Goal: Information Seeking & Learning: Learn about a topic

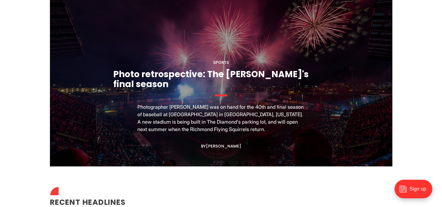
scroll to position [599, 0]
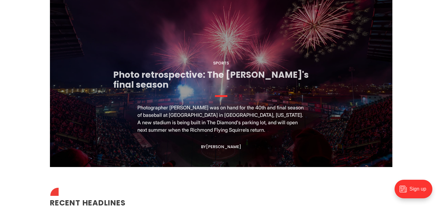
click at [206, 73] on link "Photo retrospective: The [PERSON_NAME]'s final season" at bounding box center [210, 80] width 195 height 22
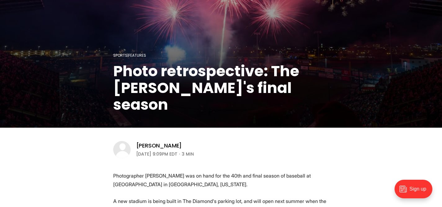
scroll to position [88, 0]
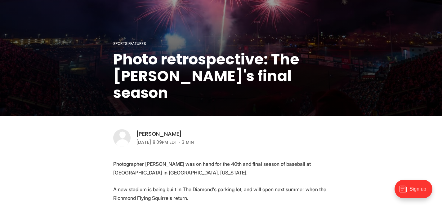
click at [162, 134] on link "[PERSON_NAME]" at bounding box center [159, 133] width 46 height 7
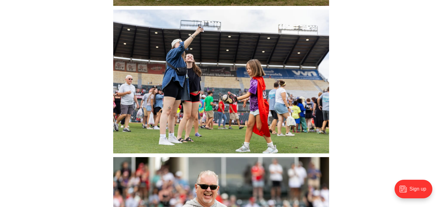
scroll to position [6664, 0]
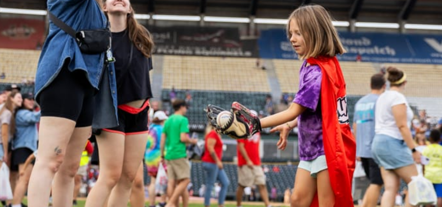
click at [226, 78] on img at bounding box center [221, 76] width 216 height 144
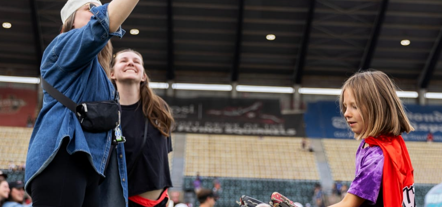
click at [189, 87] on img at bounding box center [221, 104] width 270 height 180
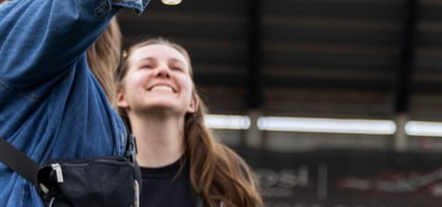
click at [218, 115] on img at bounding box center [282, 145] width 620 height 413
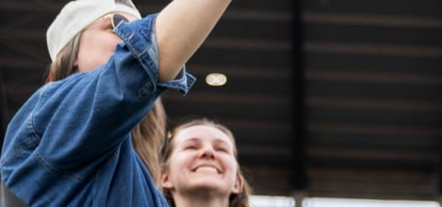
click at [202, 100] on img at bounding box center [297, 172] width 620 height 413
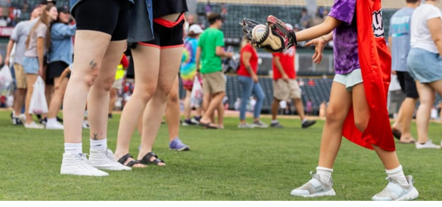
click at [171, 103] on img at bounding box center [221, 76] width 216 height 144
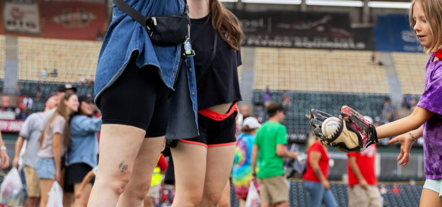
click at [183, 132] on img at bounding box center [244, 104] width 270 height 180
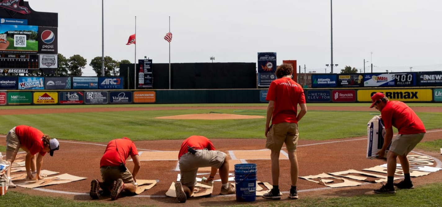
click at [164, 123] on img at bounding box center [211, 104] width 270 height 180
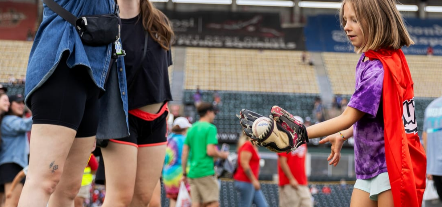
click at [159, 129] on img at bounding box center [221, 104] width 270 height 180
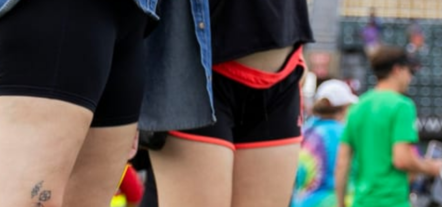
click at [159, 129] on img at bounding box center [300, 69] width 620 height 413
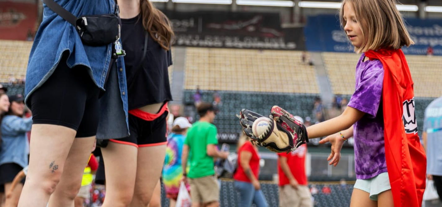
click at [159, 129] on img at bounding box center [221, 104] width 270 height 180
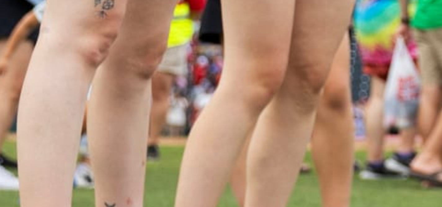
click at [217, 66] on img at bounding box center [321, 5] width 620 height 413
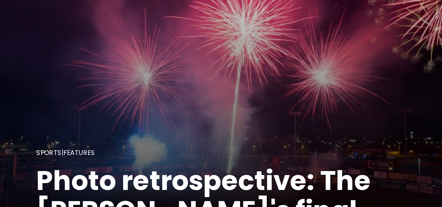
scroll to position [0, 0]
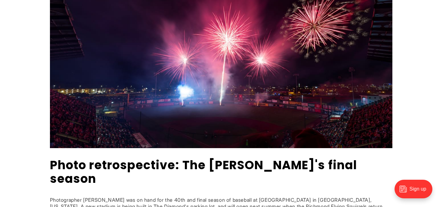
scroll to position [111, 0]
